Goal: Transaction & Acquisition: Purchase product/service

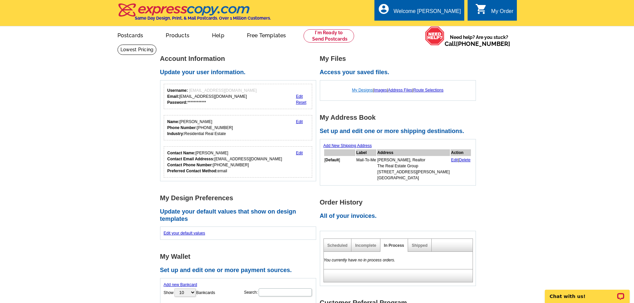
click at [356, 90] on link "My Designs" at bounding box center [362, 90] width 21 height 5
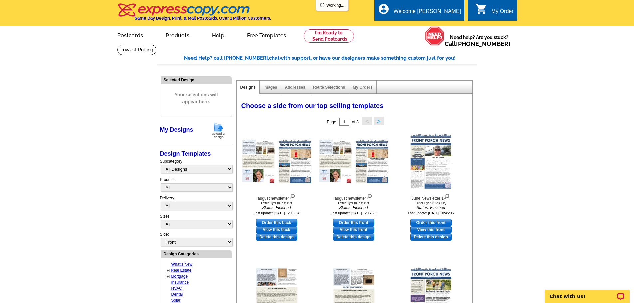
click at [217, 132] on img at bounding box center [218, 130] width 17 height 17
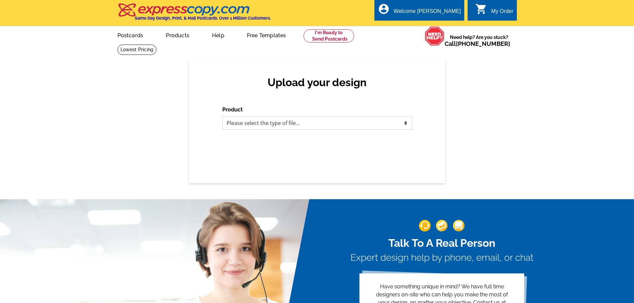
click at [249, 123] on select "Please select the type of file... Postcards Business Cards Letters and flyers G…" at bounding box center [317, 122] width 190 height 13
select select "2"
click at [222, 117] on select "Please select the type of file... Postcards Business Cards Letters and flyers G…" at bounding box center [317, 122] width 190 height 13
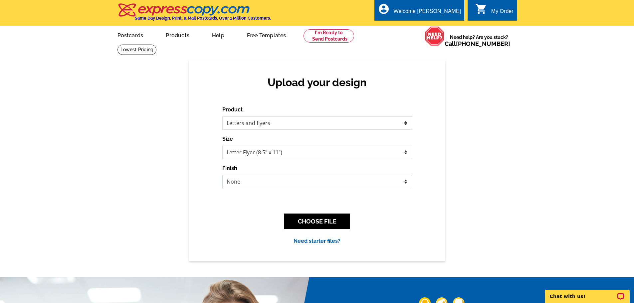
click at [251, 184] on select "None Envelope Mailer Bi-fold Mailer Tri-fold Mailer" at bounding box center [317, 181] width 190 height 13
click at [222, 175] on select "None Envelope Mailer Bi-fold Mailer Tri-fold Mailer" at bounding box center [317, 181] width 190 height 13
click at [266, 183] on select "None Envelope Mailer Bi-fold Mailer Tri-fold Mailer" at bounding box center [317, 181] width 190 height 13
select select "2"
click at [222, 175] on select "None Envelope Mailer Bi-fold Mailer Tri-fold Mailer" at bounding box center [317, 181] width 190 height 13
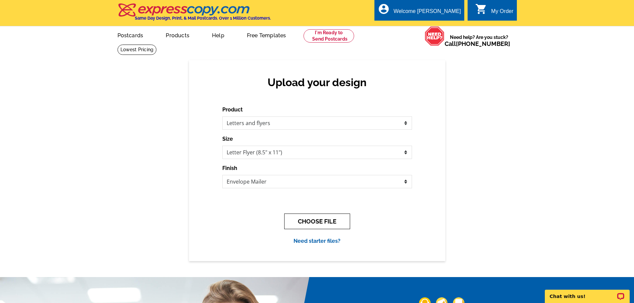
click at [326, 227] on button "CHOOSE FILE" at bounding box center [317, 222] width 66 height 16
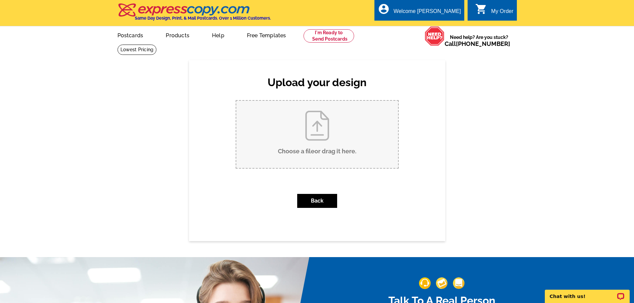
click at [307, 132] on input "Choose a file or drag it here ." at bounding box center [317, 134] width 162 height 67
type input "C:\fakepath\september newsletter.pdf"
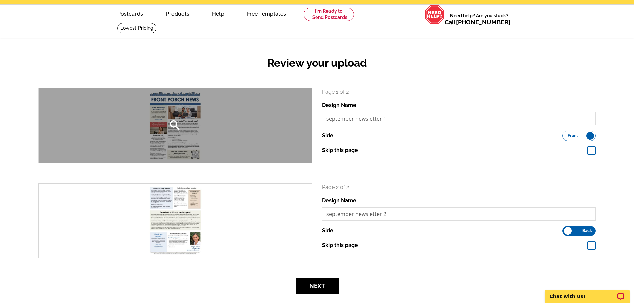
scroll to position [33, 0]
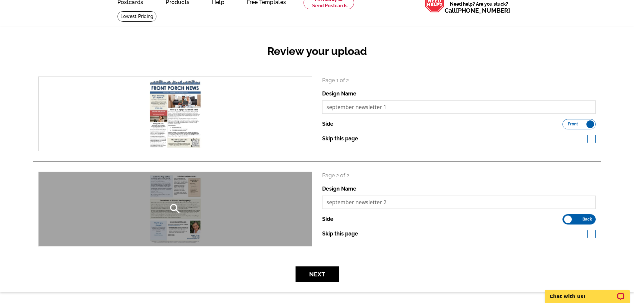
click at [178, 187] on div "search" at bounding box center [175, 209] width 273 height 74
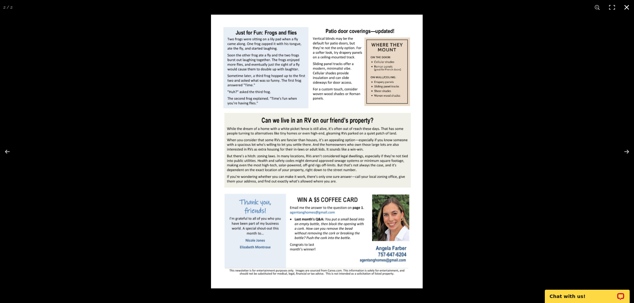
click at [446, 227] on div at bounding box center [528, 166] width 634 height 303
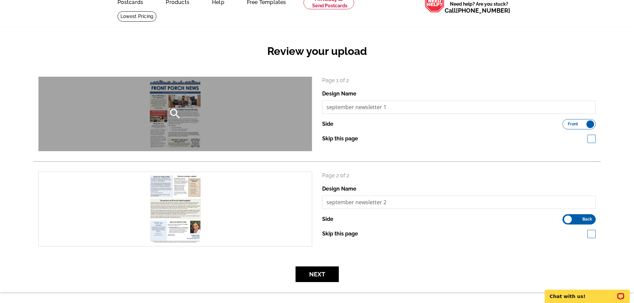
click at [192, 133] on div "search" at bounding box center [175, 114] width 273 height 74
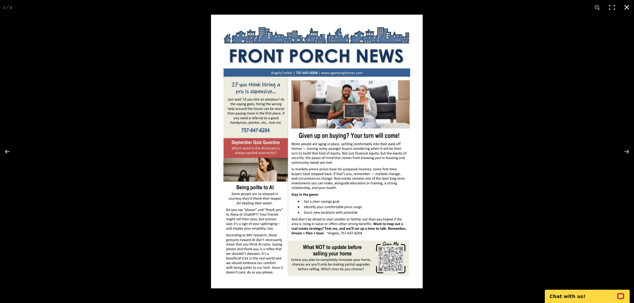
click at [538, 62] on div at bounding box center [528, 166] width 634 height 303
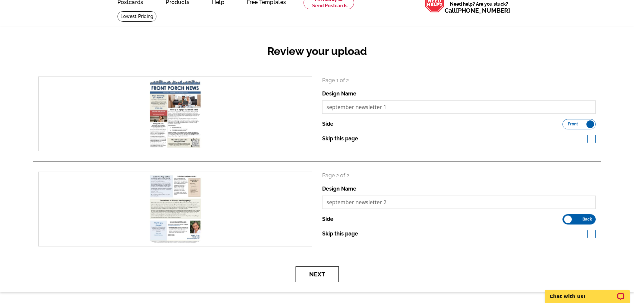
click at [322, 273] on button "Next" at bounding box center [316, 274] width 43 height 16
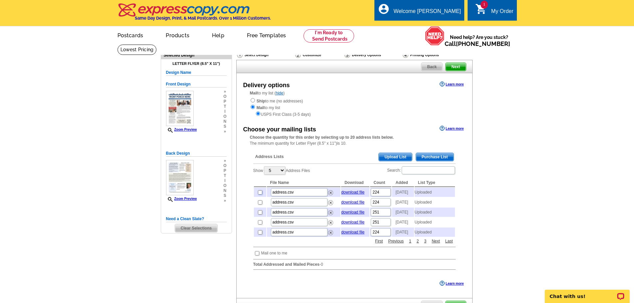
click at [259, 194] on input "checkbox" at bounding box center [260, 192] width 4 height 4
checkbox input "true"
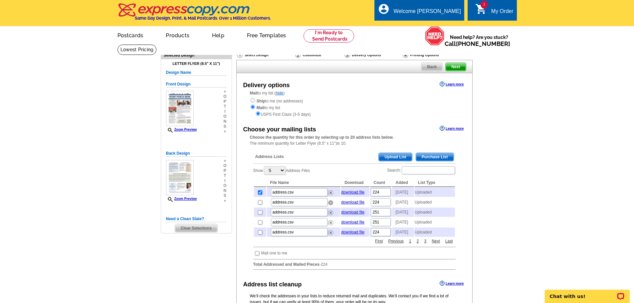
click at [331, 205] on img at bounding box center [330, 202] width 5 height 5
drag, startPoint x: 330, startPoint y: 208, endPoint x: 352, endPoint y: 22, distance: 186.9
click at [330, 205] on img at bounding box center [330, 202] width 5 height 5
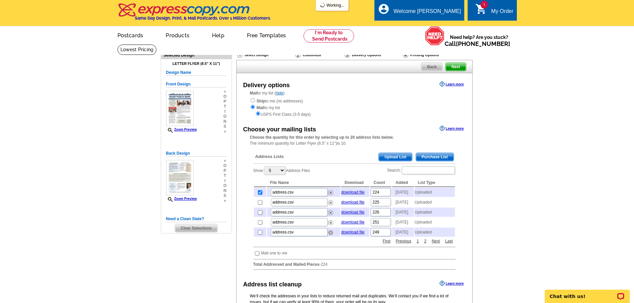
click at [331, 235] on img at bounding box center [330, 232] width 5 height 5
click at [330, 235] on img at bounding box center [330, 232] width 5 height 5
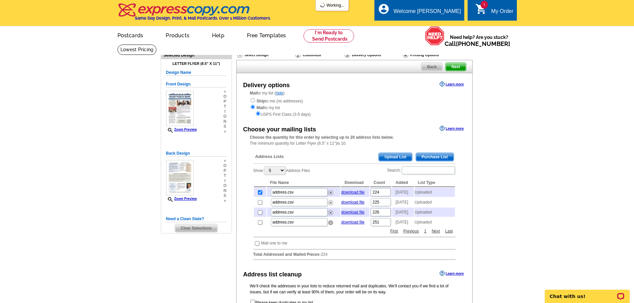
click at [332, 225] on img at bounding box center [330, 222] width 5 height 5
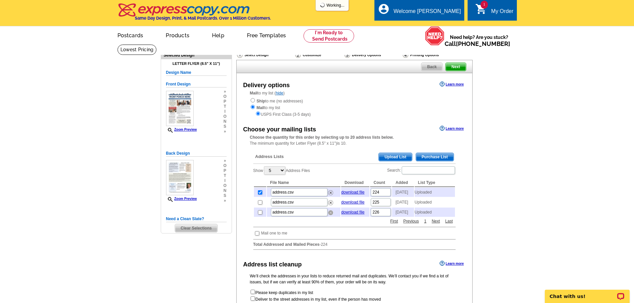
click at [332, 215] on img at bounding box center [330, 212] width 5 height 5
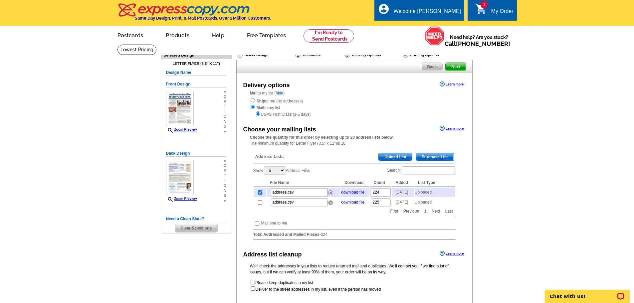
drag, startPoint x: 330, startPoint y: 208, endPoint x: 346, endPoint y: 22, distance: 186.6
click at [330, 205] on img at bounding box center [330, 202] width 5 height 5
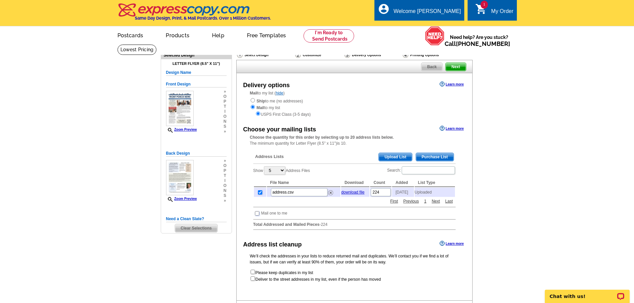
click at [255, 216] on input "checkbox" at bounding box center [257, 213] width 4 height 4
checkbox input "true"
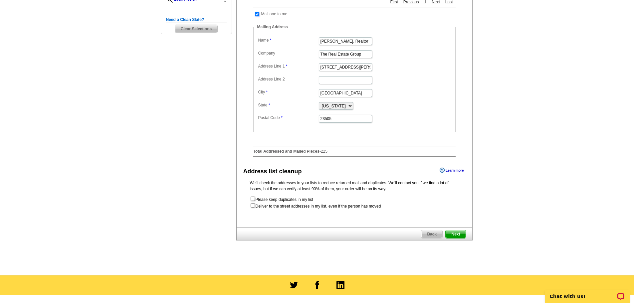
scroll to position [200, 0]
click at [452, 236] on span "Next" at bounding box center [455, 234] width 20 height 8
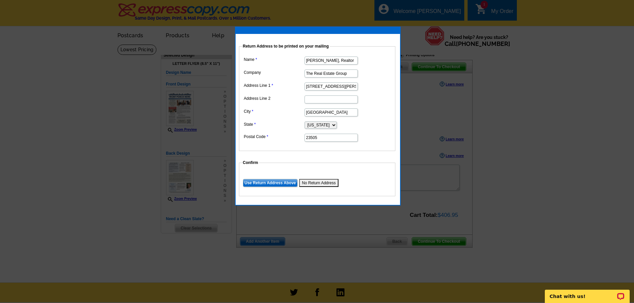
click at [259, 183] on input "Use Return Address Above" at bounding box center [270, 183] width 55 height 8
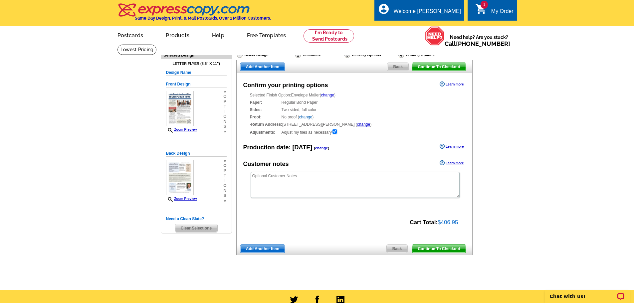
click at [437, 250] on span "Continue To Checkout" at bounding box center [439, 249] width 54 height 8
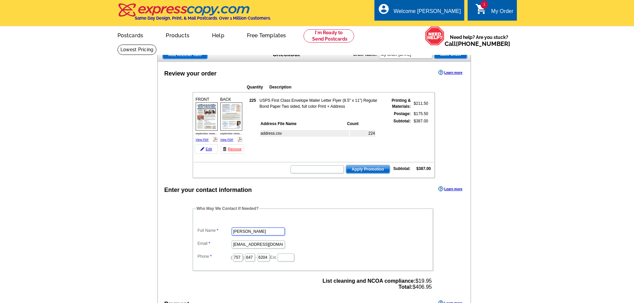
click at [251, 231] on input "Angela Seretis Farber" at bounding box center [258, 232] width 53 height 8
click at [252, 232] on input "Angela Seretis Farber" at bounding box center [258, 232] width 53 height 8
click at [249, 233] on input "Angela Seretis Farber" at bounding box center [258, 232] width 53 height 8
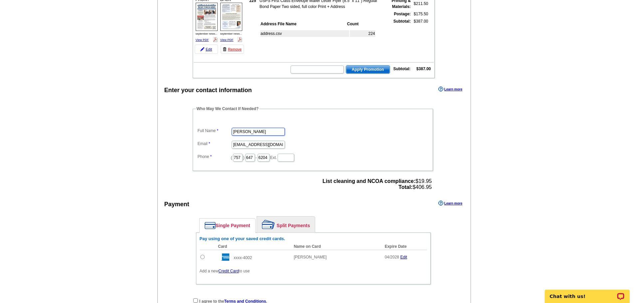
scroll to position [133, 0]
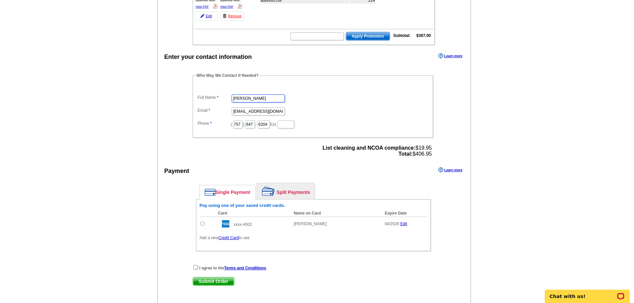
type input "[PERSON_NAME]"
click at [201, 224] on input "radio" at bounding box center [202, 224] width 4 height 4
radio input "true"
click at [196, 267] on input "checkbox" at bounding box center [195, 267] width 4 height 4
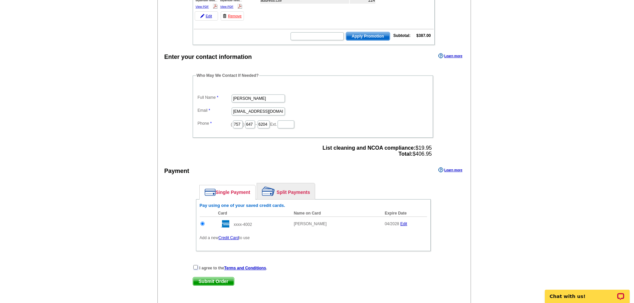
checkbox input "true"
click at [204, 282] on span "Submit Order" at bounding box center [213, 281] width 41 height 8
